Goal: Information Seeking & Learning: Learn about a topic

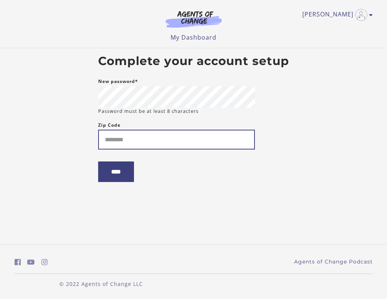
type input "*"
type input "*****"
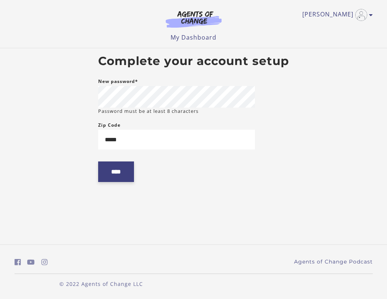
click at [112, 182] on input "****" at bounding box center [116, 171] width 36 height 21
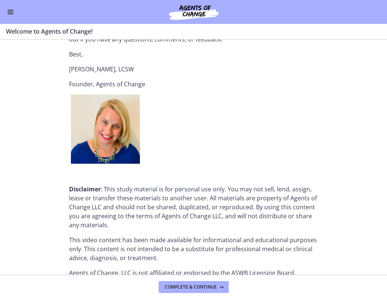
scroll to position [929, 0]
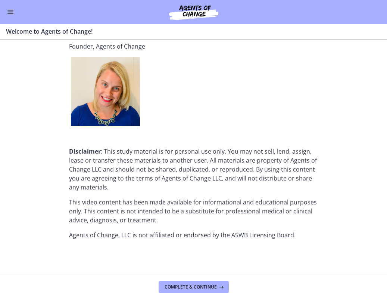
click at [186, 17] on img at bounding box center [194, 12] width 90 height 18
click at [11, 12] on button "Enable menu" at bounding box center [10, 11] width 9 height 9
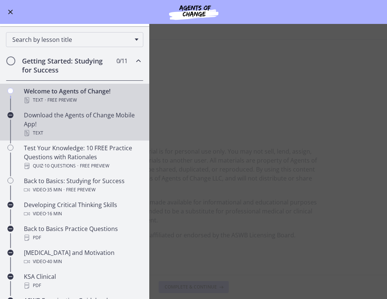
scroll to position [81, 0]
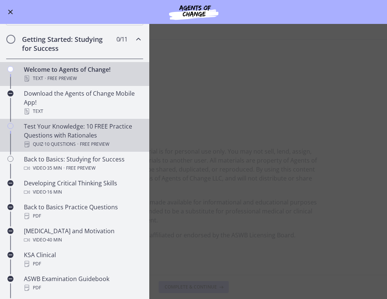
click at [72, 132] on div "Test Your Knowledge: 10 FREE Practice Questions with Rationales Quiz · 10 Quest…" at bounding box center [82, 135] width 117 height 27
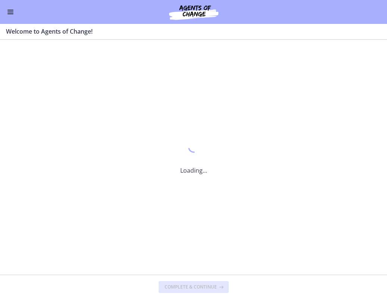
scroll to position [0, 0]
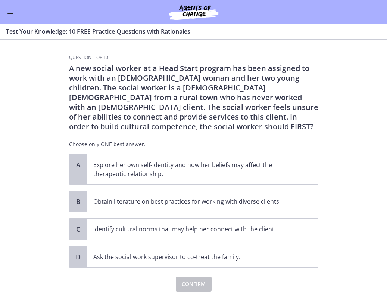
click at [152, 91] on p "A new social worker at a Head Start program has been assigned to work with an […" at bounding box center [193, 97] width 249 height 68
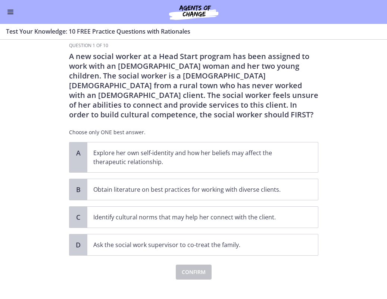
scroll to position [22, 0]
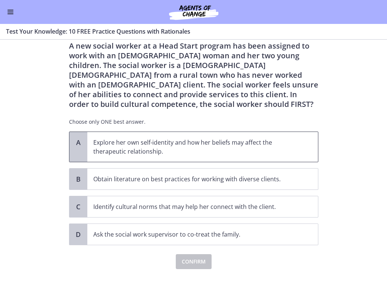
click at [139, 150] on p "Explore her own self-identity and how her beliefs may affect the therapeutic re…" at bounding box center [195, 147] width 204 height 18
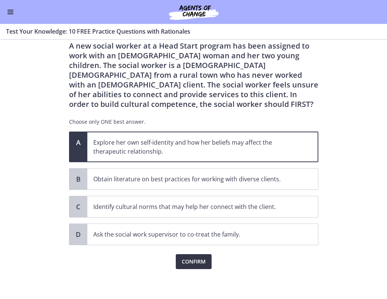
click at [189, 262] on span "Confirm" at bounding box center [194, 261] width 24 height 9
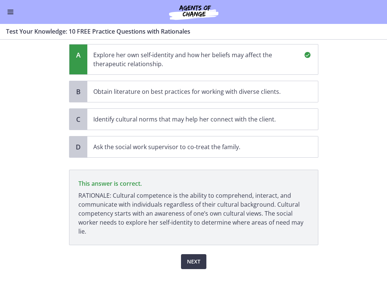
scroll to position [110, 0]
click at [200, 263] on span "Next" at bounding box center [193, 261] width 13 height 9
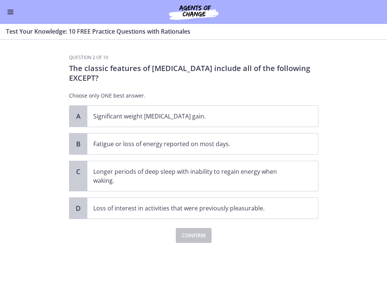
scroll to position [0, 0]
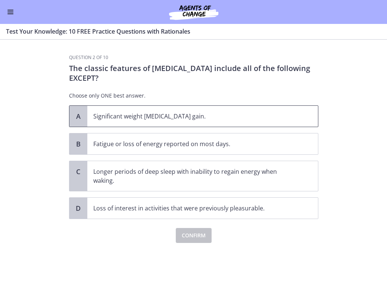
click at [156, 120] on p "Significant weight [MEDICAL_DATA] gain." at bounding box center [195, 116] width 204 height 9
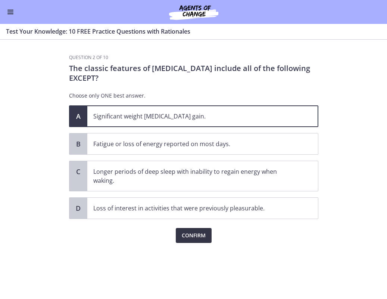
click at [199, 234] on span "Confirm" at bounding box center [194, 235] width 24 height 9
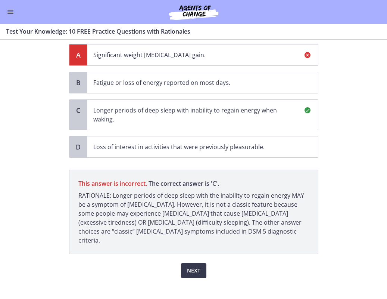
scroll to position [61, 0]
click at [197, 115] on p "Longer periods of deep sleep with inability to regain energy when waking." at bounding box center [195, 115] width 204 height 18
click at [198, 266] on span "Next" at bounding box center [193, 270] width 13 height 9
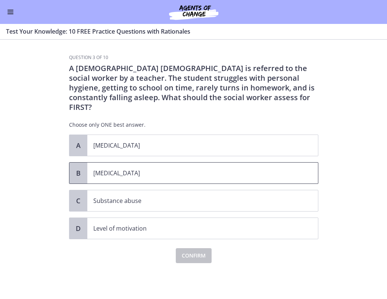
click at [187, 168] on p "[MEDICAL_DATA]" at bounding box center [195, 172] width 204 height 9
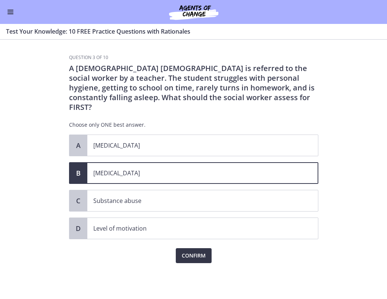
click at [194, 251] on span "Confirm" at bounding box center [194, 255] width 24 height 9
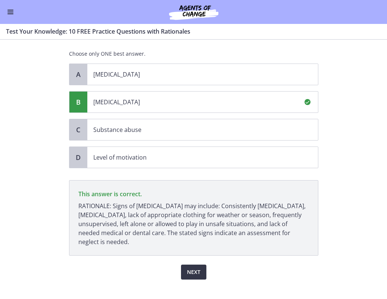
scroll to position [72, 0]
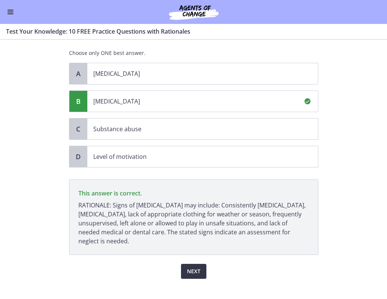
click at [196, 267] on button "Next" at bounding box center [193, 271] width 25 height 15
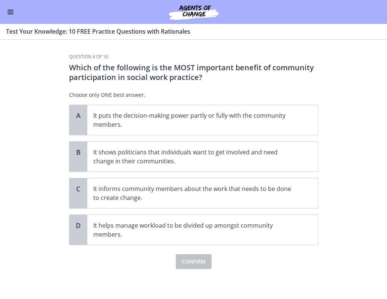
scroll to position [0, 0]
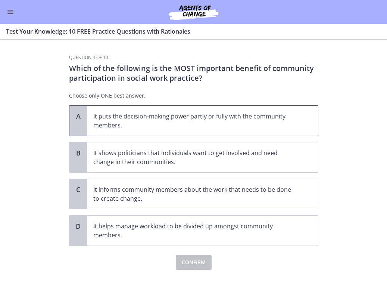
click at [189, 118] on p "It puts the decision-making power partly or fully with the community members." at bounding box center [195, 121] width 204 height 18
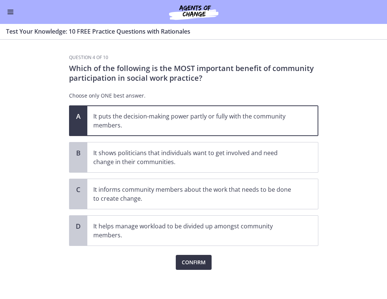
click at [186, 265] on span "Confirm" at bounding box center [194, 262] width 24 height 9
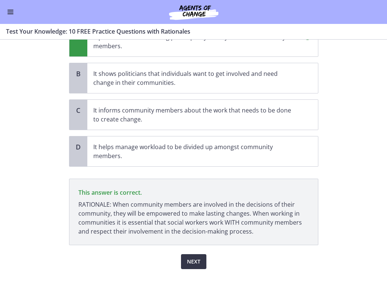
scroll to position [79, 0]
click at [189, 259] on span "Next" at bounding box center [193, 261] width 13 height 9
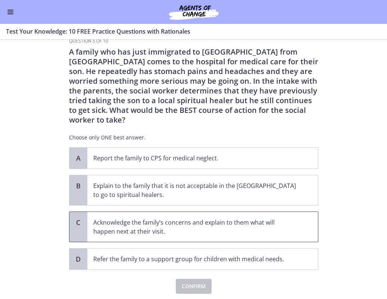
scroll to position [18, 0]
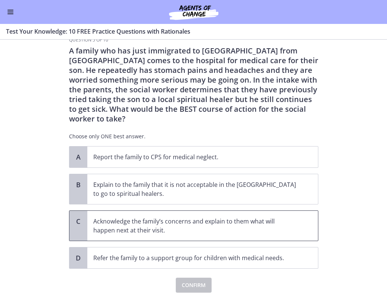
click at [168, 217] on p "Acknowledge the family’s concerns and explain to them what will happen next at …" at bounding box center [195, 226] width 204 height 18
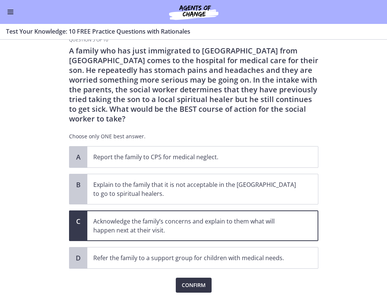
click at [191, 277] on button "Confirm" at bounding box center [194, 284] width 36 height 15
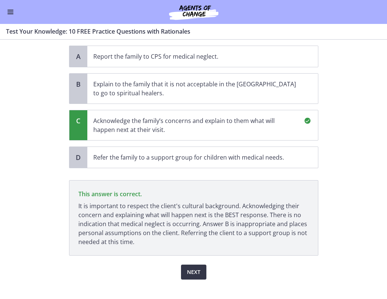
scroll to position [119, 0]
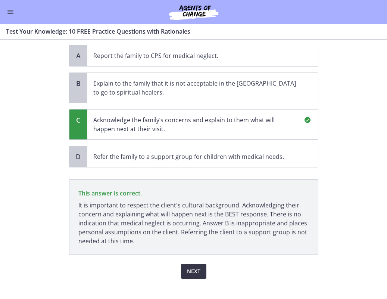
click at [190, 267] on span "Next" at bounding box center [193, 271] width 13 height 9
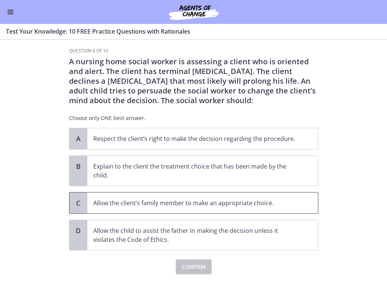
scroll to position [12, 0]
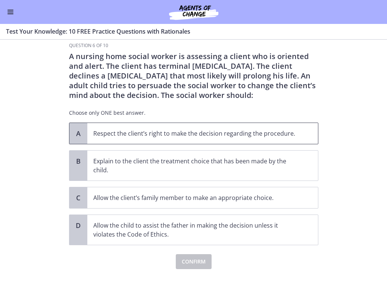
click at [162, 136] on p "Respect the client’s right to make the decision regarding the procedure." at bounding box center [195, 133] width 204 height 9
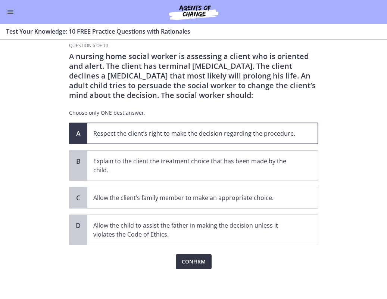
click at [197, 262] on span "Confirm" at bounding box center [194, 261] width 24 height 9
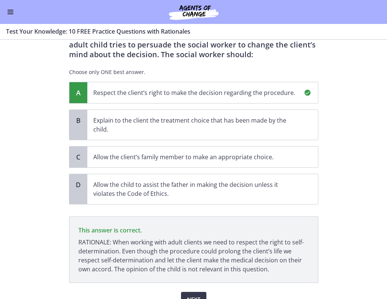
scroll to position [90, 0]
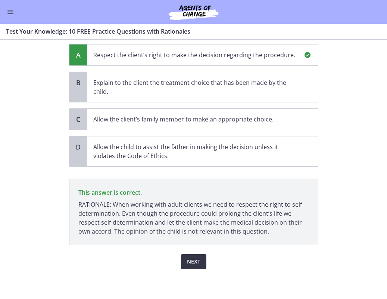
click at [196, 261] on span "Next" at bounding box center [193, 261] width 13 height 9
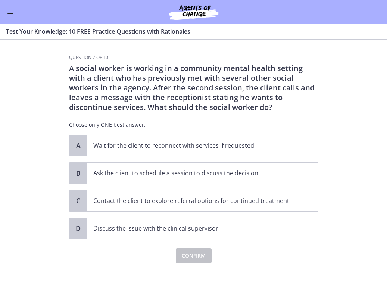
click at [184, 232] on p "Discuss the issue with the clinical supervisor." at bounding box center [195, 228] width 204 height 9
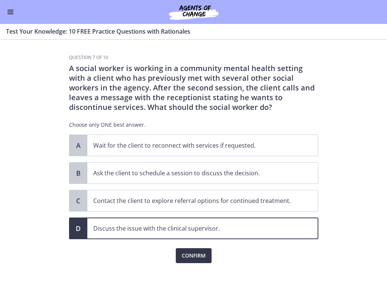
click at [192, 257] on span "Confirm" at bounding box center [194, 255] width 24 height 9
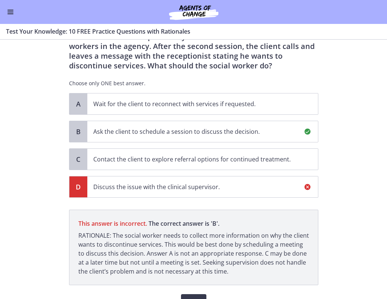
scroll to position [81, 0]
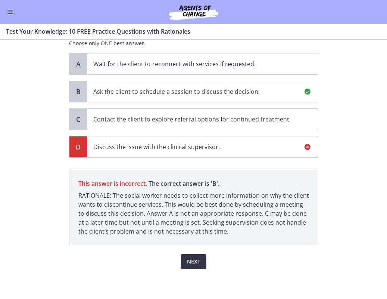
click at [201, 264] on button "Next" at bounding box center [193, 261] width 25 height 15
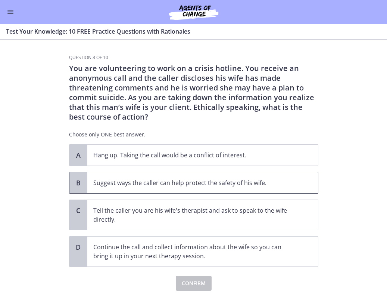
click at [158, 181] on p "Suggest ways the caller can help protect the safety of his wife." at bounding box center [195, 182] width 204 height 9
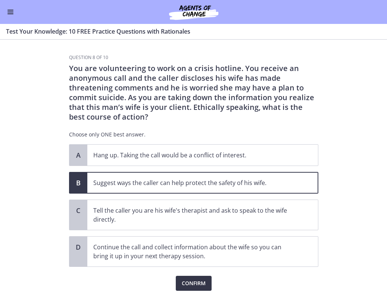
click at [194, 283] on span "Confirm" at bounding box center [194, 283] width 24 height 9
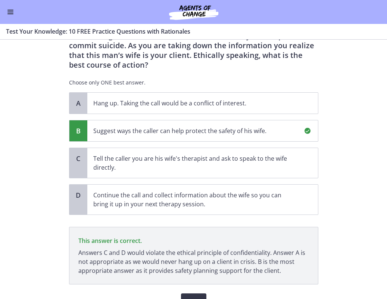
scroll to position [91, 0]
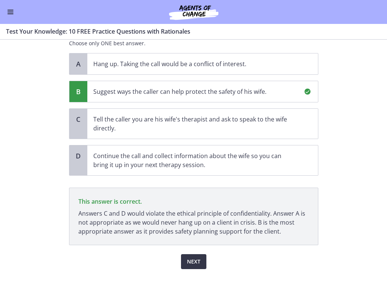
click at [194, 262] on span "Next" at bounding box center [193, 261] width 13 height 9
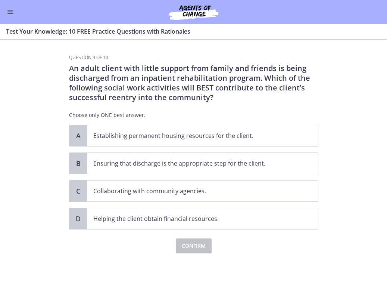
scroll to position [0, 0]
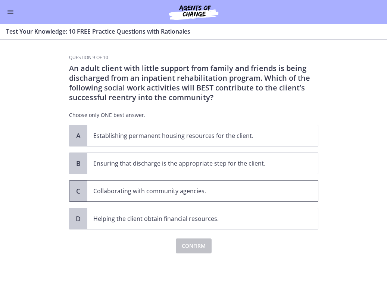
click at [201, 194] on p "Collaborating with community agencies." at bounding box center [195, 190] width 204 height 9
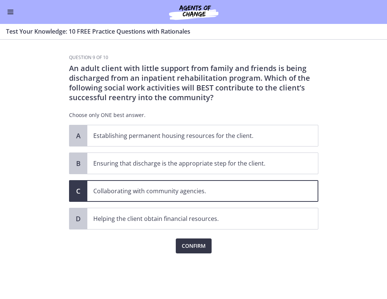
click at [191, 244] on span "Confirm" at bounding box center [194, 245] width 24 height 9
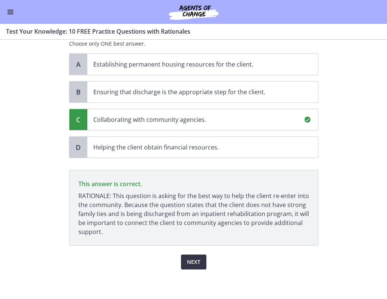
scroll to position [72, 0]
click at [192, 264] on span "Next" at bounding box center [193, 261] width 13 height 9
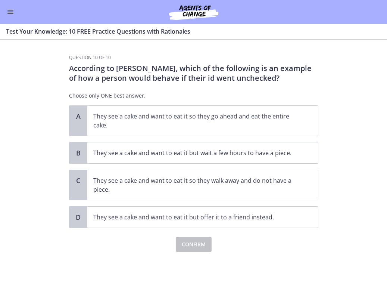
scroll to position [0, 0]
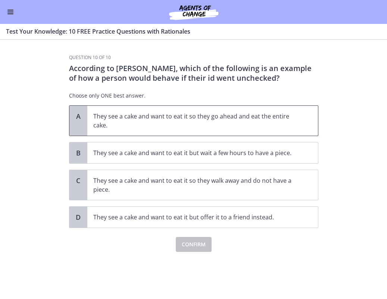
click at [130, 117] on p "They see a cake and want to eat it so they go ahead and eat the entire cake." at bounding box center [195, 121] width 204 height 18
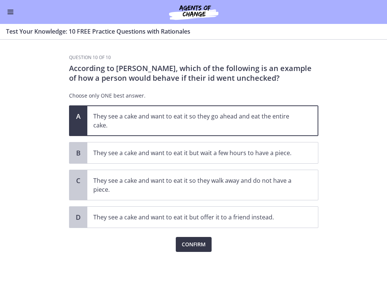
click at [199, 239] on button "Confirm" at bounding box center [194, 244] width 36 height 15
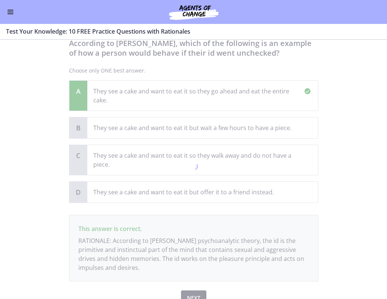
scroll to position [61, 0]
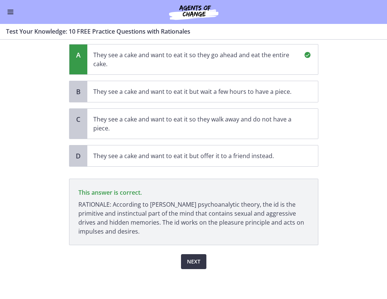
click at [196, 263] on span "Next" at bounding box center [193, 261] width 13 height 9
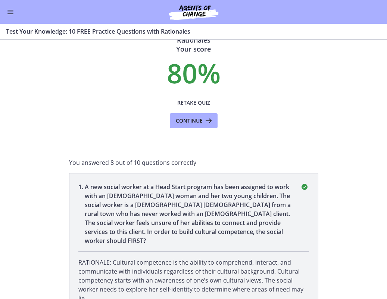
scroll to position [0, 0]
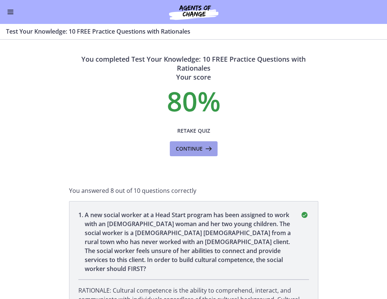
click at [203, 149] on icon at bounding box center [208, 148] width 10 height 9
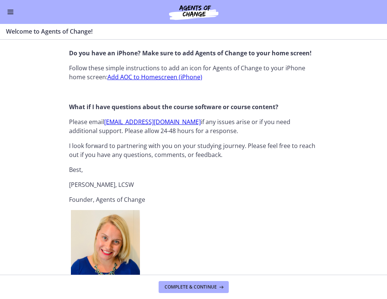
scroll to position [777, 0]
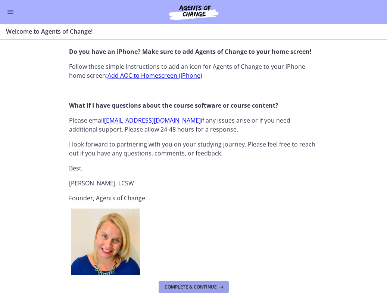
click at [194, 287] on span "Complete & continue" at bounding box center [191, 287] width 52 height 6
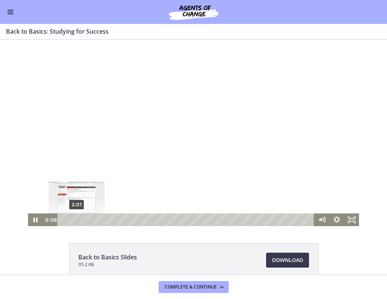
click at [77, 218] on div "2:01" at bounding box center [187, 219] width 248 height 13
click at [97, 219] on div "4:44" at bounding box center [187, 219] width 248 height 13
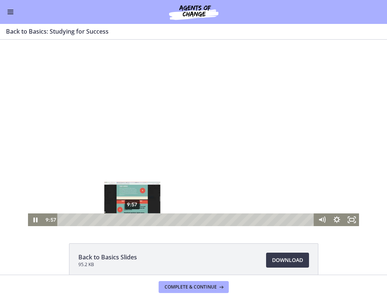
click at [133, 218] on div "9:57" at bounding box center [187, 219] width 248 height 13
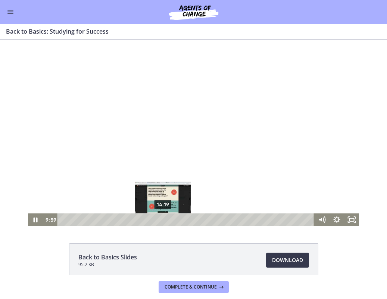
click at [163, 219] on div "14:19" at bounding box center [187, 219] width 248 height 13
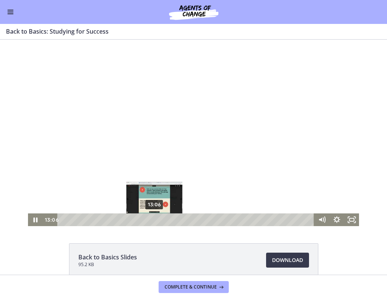
click at [155, 220] on div "13:06" at bounding box center [187, 219] width 248 height 13
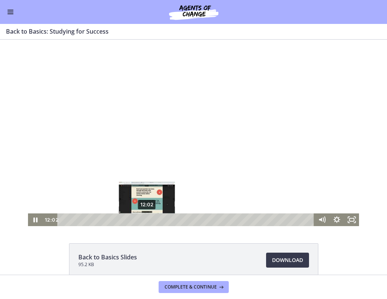
click at [147, 219] on div "12:02" at bounding box center [187, 219] width 248 height 13
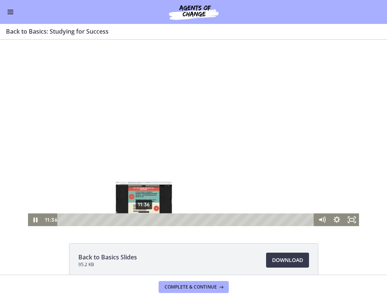
click at [144, 218] on div "11:36" at bounding box center [187, 219] width 248 height 13
click at [142, 220] on div "11:14" at bounding box center [187, 219] width 248 height 13
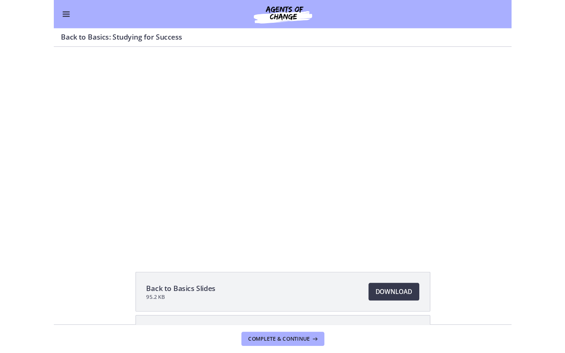
scroll to position [12, 0]
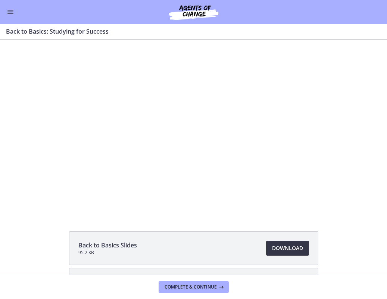
click at [276, 245] on span "Download Opens in a new window" at bounding box center [287, 247] width 31 height 9
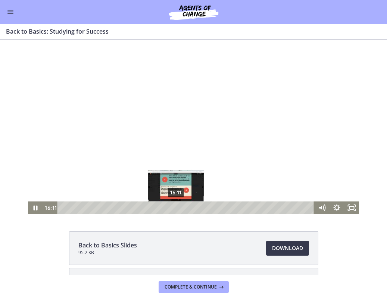
click at [176, 207] on div "16:11" at bounding box center [187, 207] width 248 height 13
click at [178, 208] on div "16:30" at bounding box center [187, 207] width 248 height 13
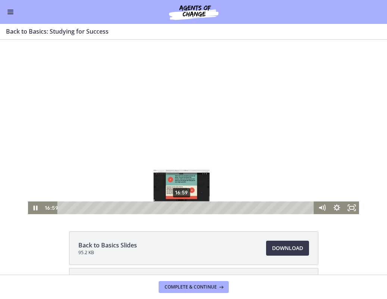
click at [182, 208] on div "16:59" at bounding box center [187, 207] width 248 height 13
click at [178, 208] on div "16:27" at bounding box center [187, 207] width 248 height 13
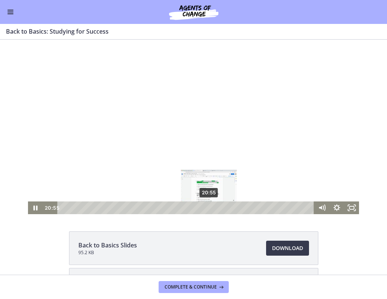
click at [209, 209] on div "20:55" at bounding box center [187, 207] width 248 height 13
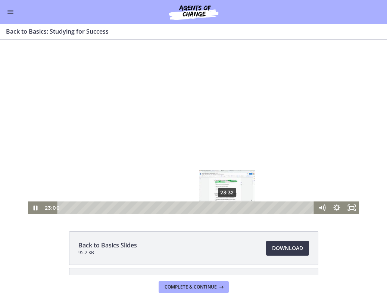
click at [228, 208] on div "23:32" at bounding box center [187, 207] width 248 height 13
click at [241, 207] on div "25:27" at bounding box center [187, 207] width 248 height 13
click at [239, 207] on div "25:05" at bounding box center [187, 207] width 248 height 13
click at [240, 208] on div "Playbar" at bounding box center [240, 207] width 4 height 4
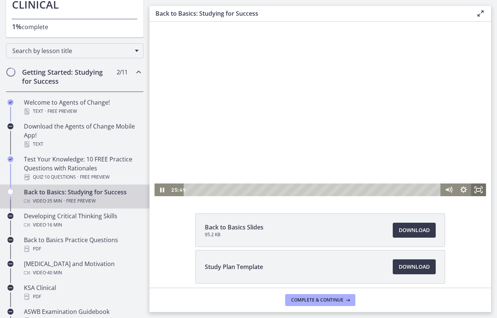
click at [387, 189] on icon "Fullscreen" at bounding box center [478, 189] width 15 height 13
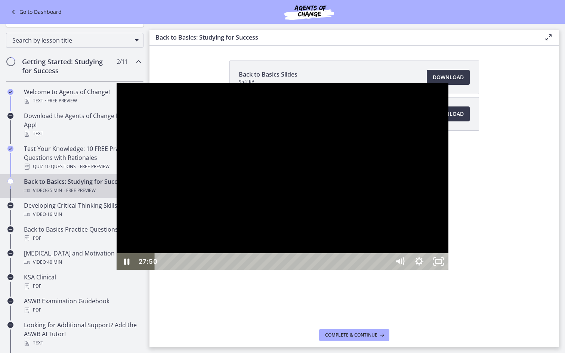
click at [385, 270] on div "27:50" at bounding box center [273, 261] width 223 height 16
click at [387, 264] on div "Playbar" at bounding box center [521, 262] width 6 height 6
click at [387, 264] on rect "Unfullscreen" at bounding box center [438, 261] width 7 height 4
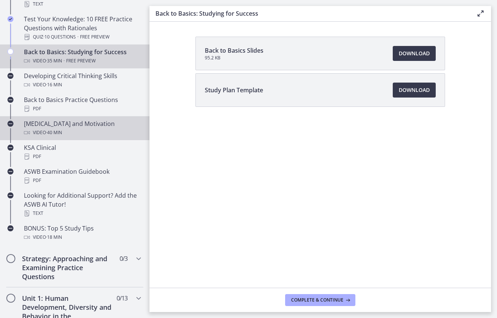
scroll to position [235, 0]
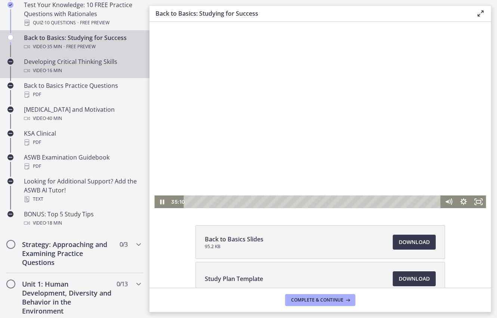
click at [69, 70] on div "Video · 16 min" at bounding box center [82, 70] width 117 height 9
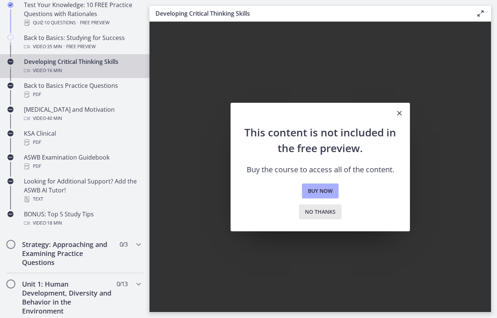
click at [312, 213] on span "No thanks" at bounding box center [320, 211] width 31 height 9
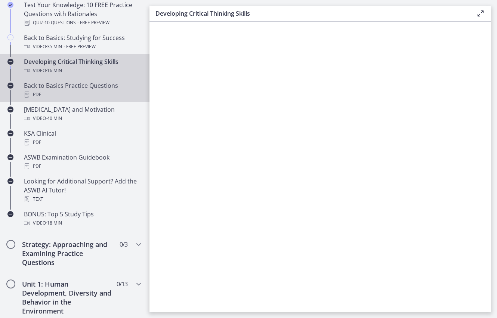
click at [107, 93] on div "PDF" at bounding box center [82, 94] width 117 height 9
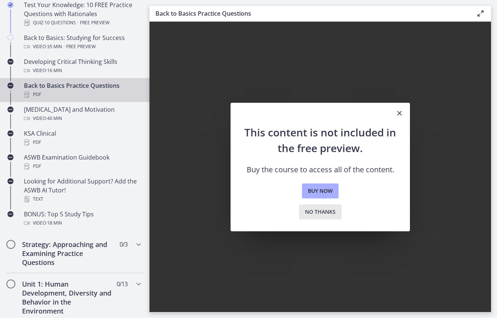
click at [325, 209] on span "No thanks" at bounding box center [320, 211] width 31 height 9
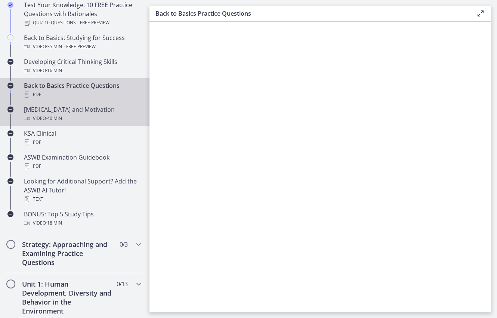
click at [100, 118] on div "Video · 40 min" at bounding box center [82, 118] width 117 height 9
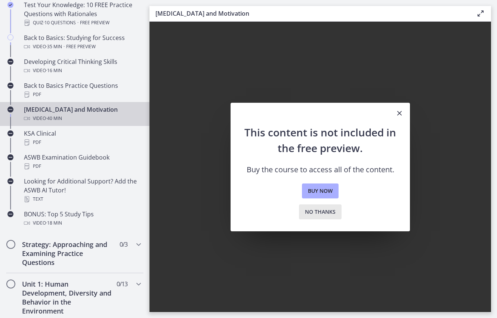
click at [307, 214] on span "No thanks" at bounding box center [320, 211] width 31 height 9
